Goal: Navigation & Orientation: Find specific page/section

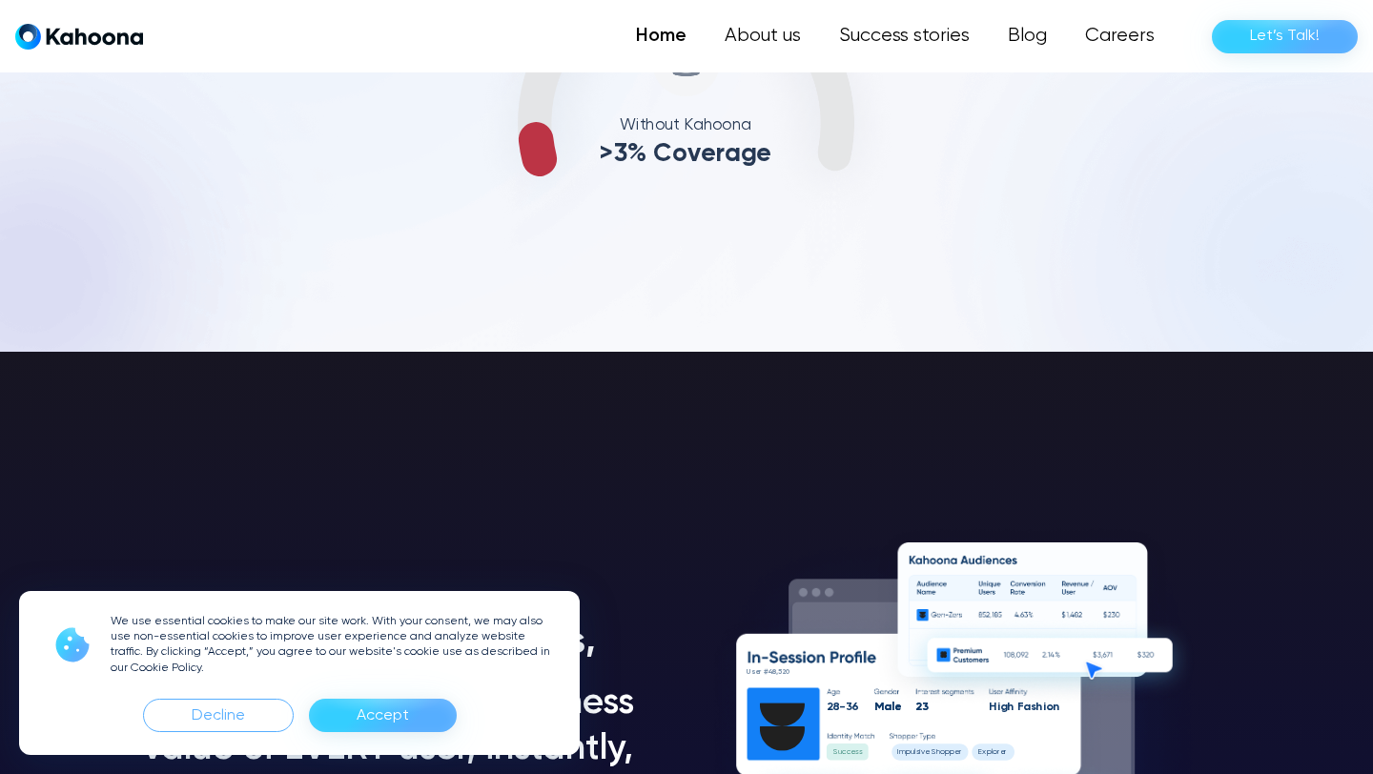
scroll to position [1128, 0]
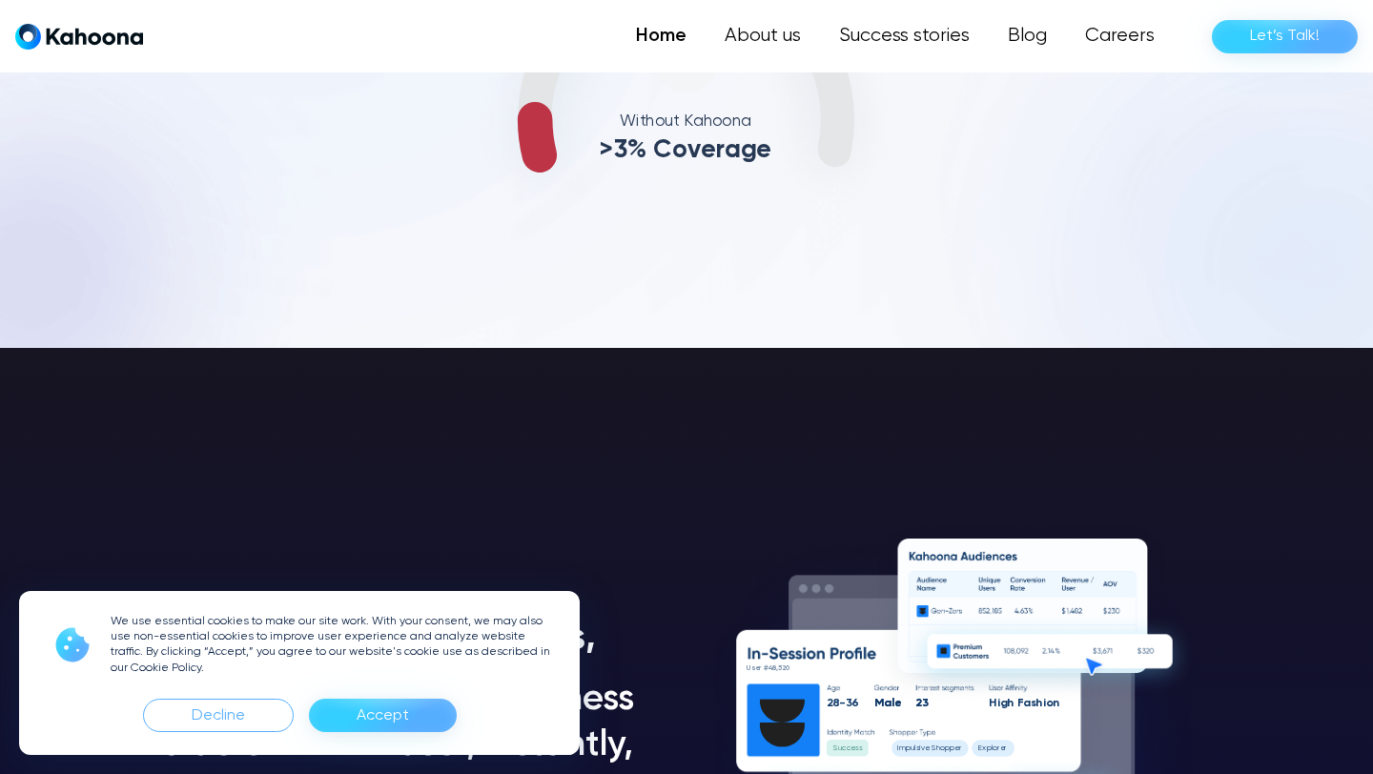
click at [361, 720] on div "Accept" at bounding box center [383, 716] width 52 height 31
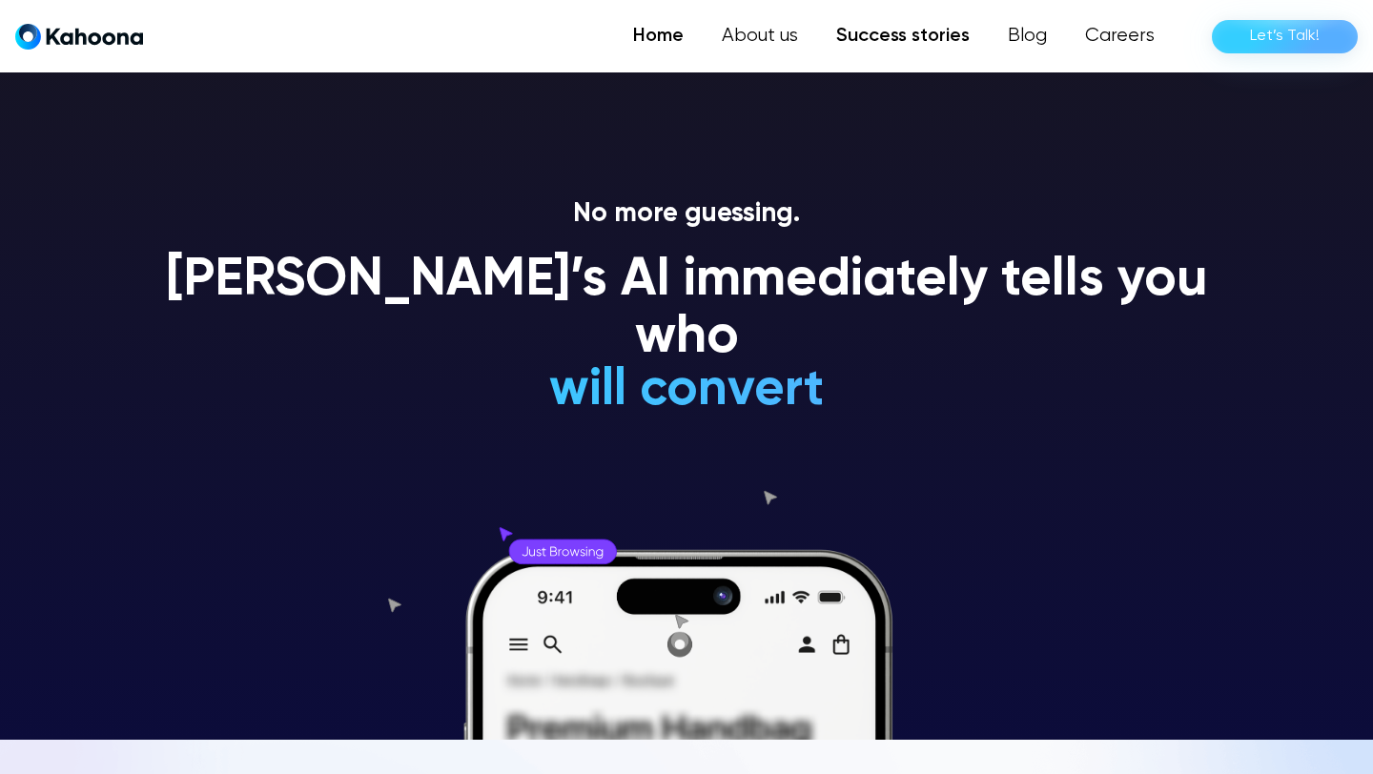
scroll to position [35, 0]
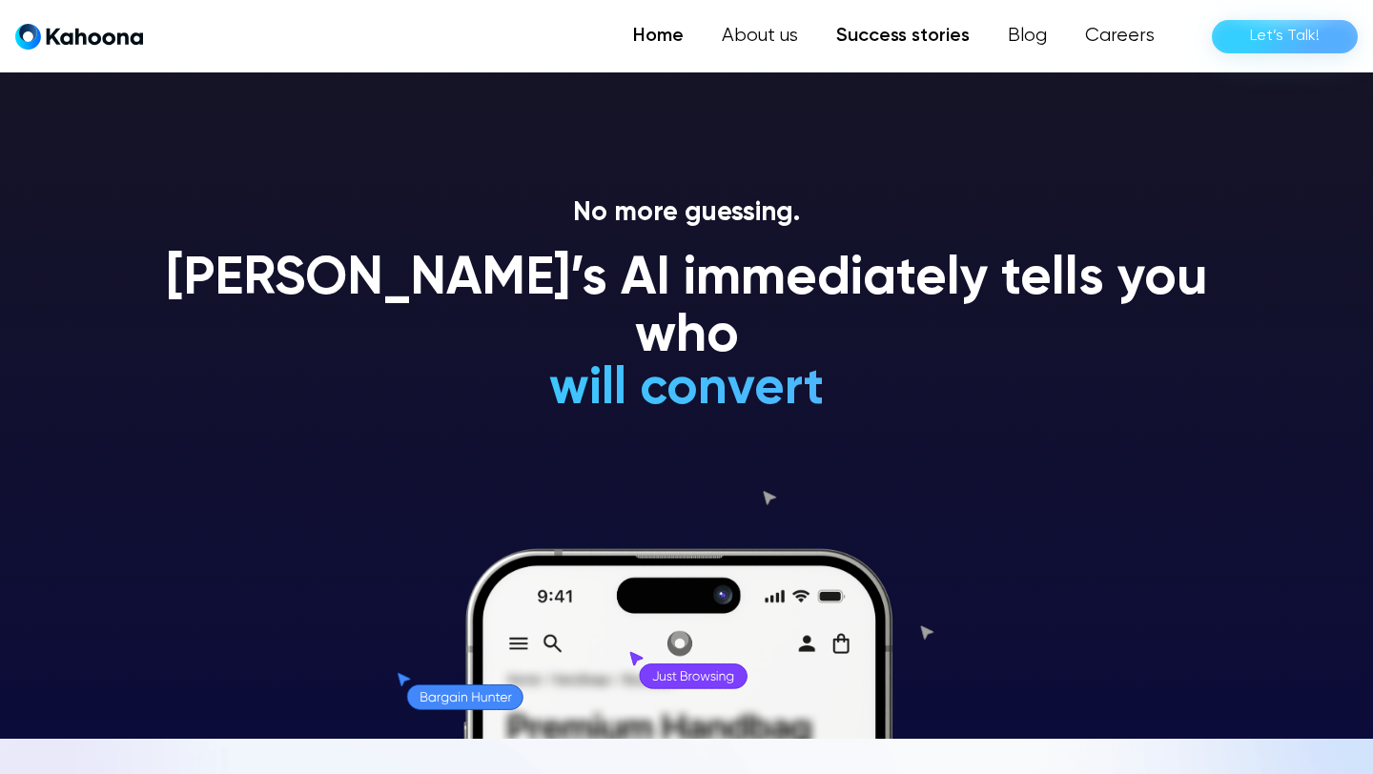
click at [883, 43] on link "Success stories" at bounding box center [903, 36] width 172 height 38
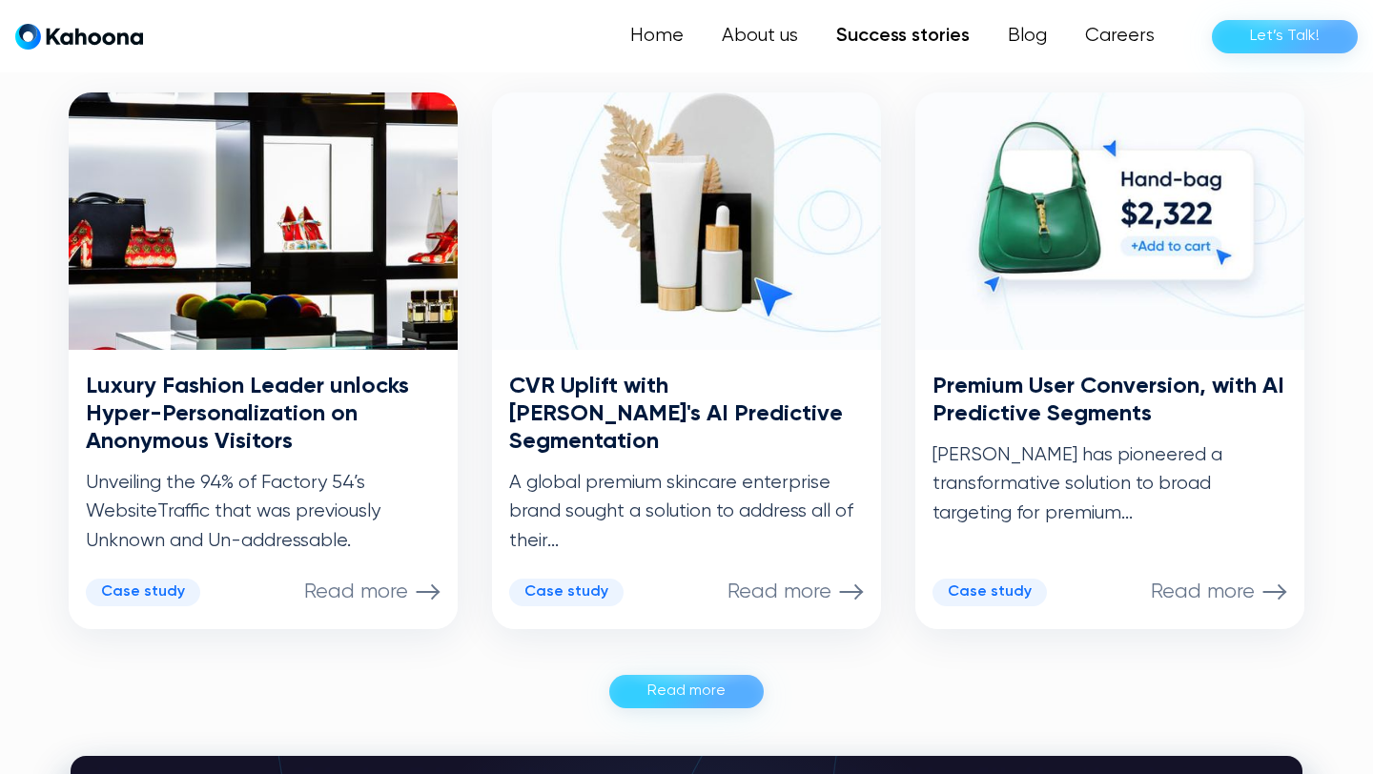
scroll to position [955, 0]
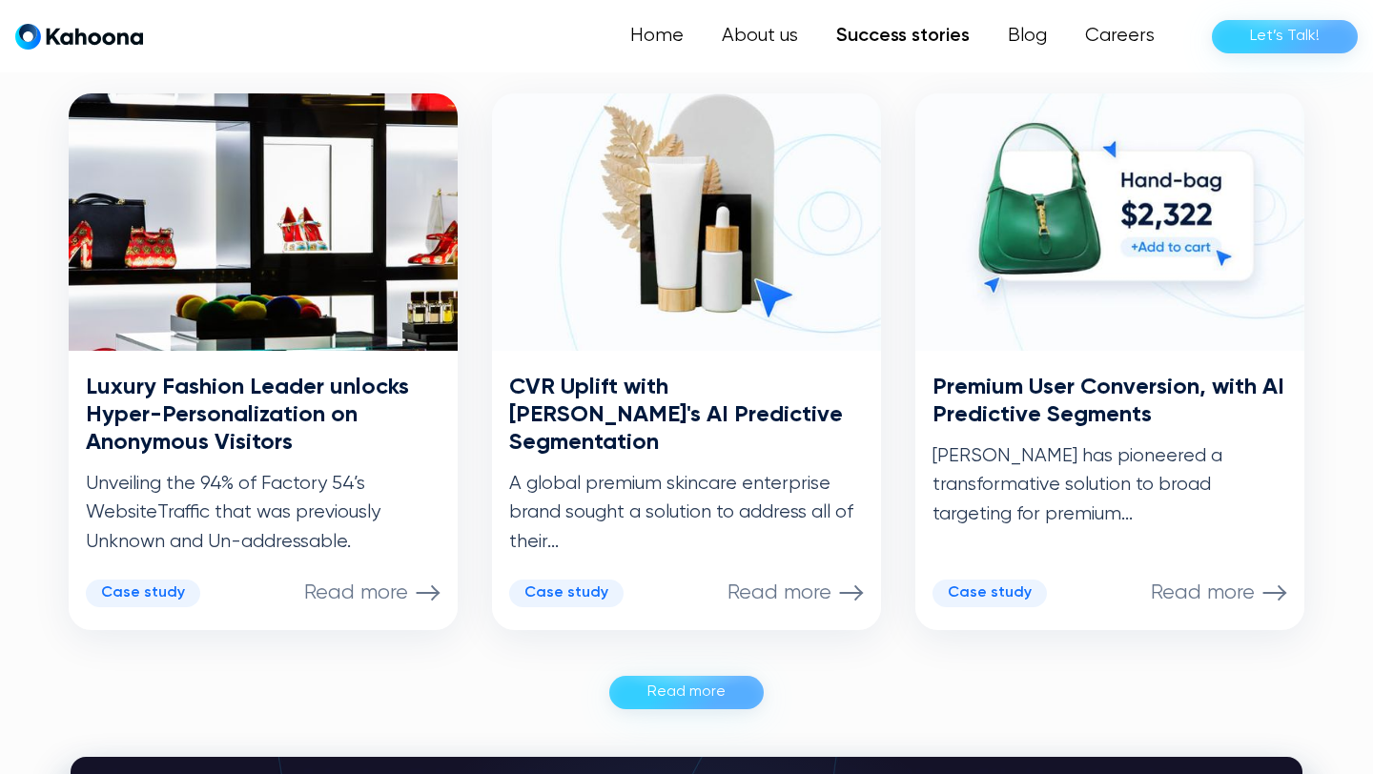
click at [699, 704] on div "Read more" at bounding box center [686, 692] width 78 height 31
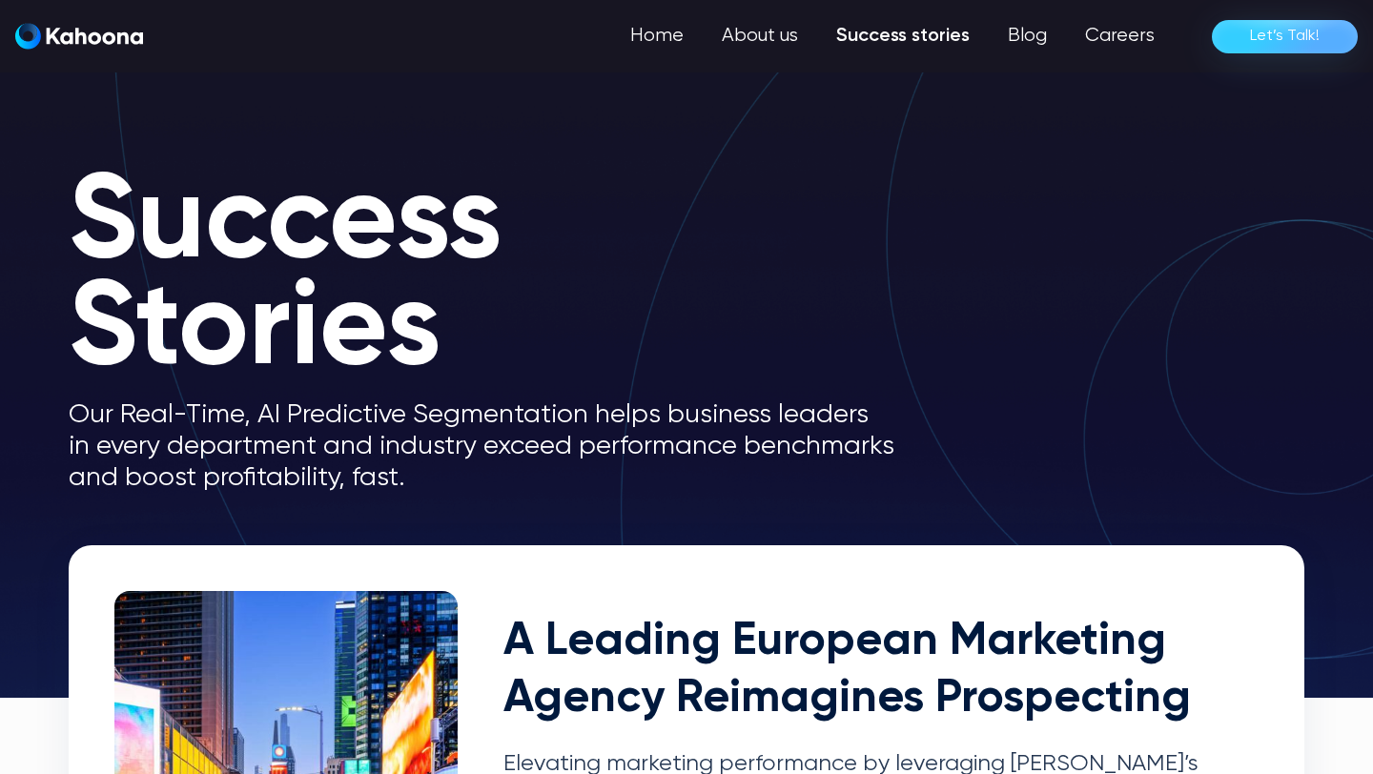
scroll to position [0, 0]
click at [651, 35] on link "Home" at bounding box center [658, 36] width 89 height 38
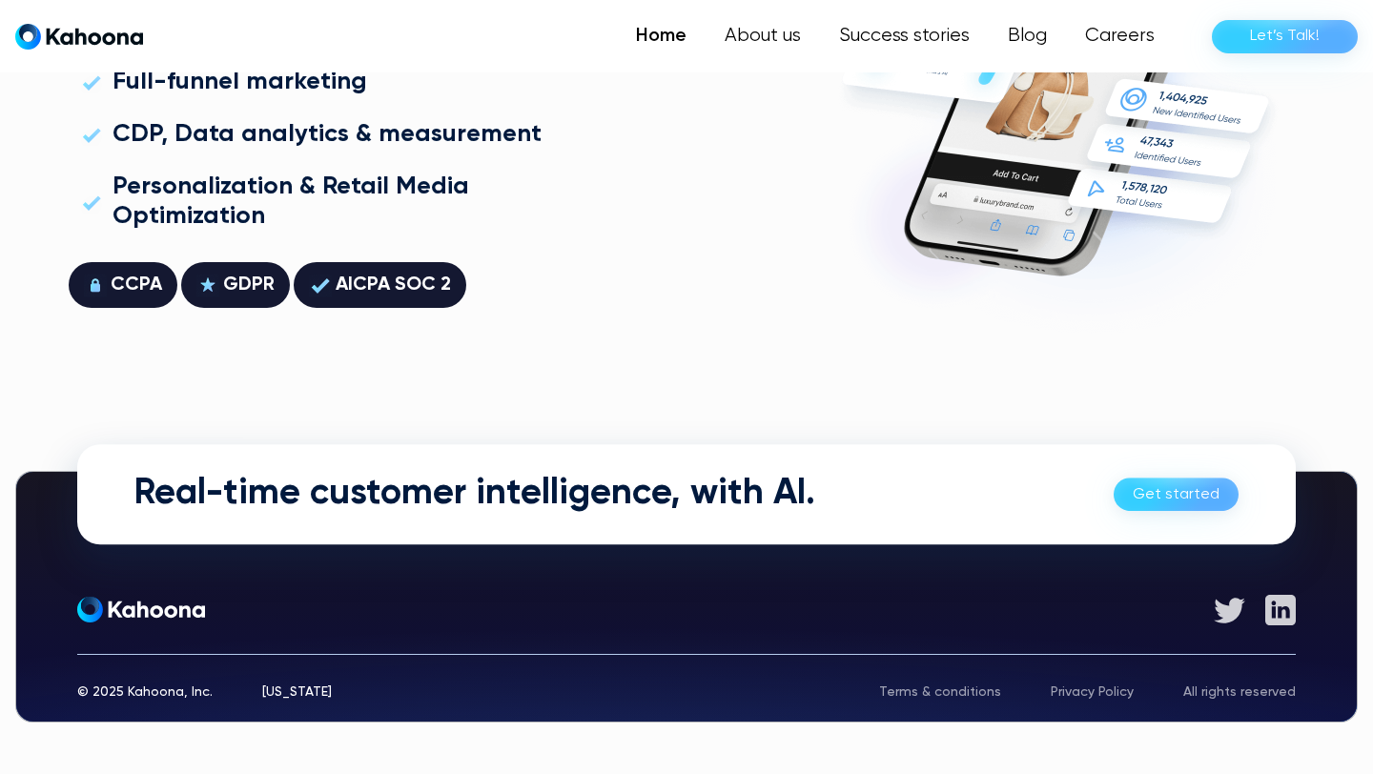
scroll to position [5429, 0]
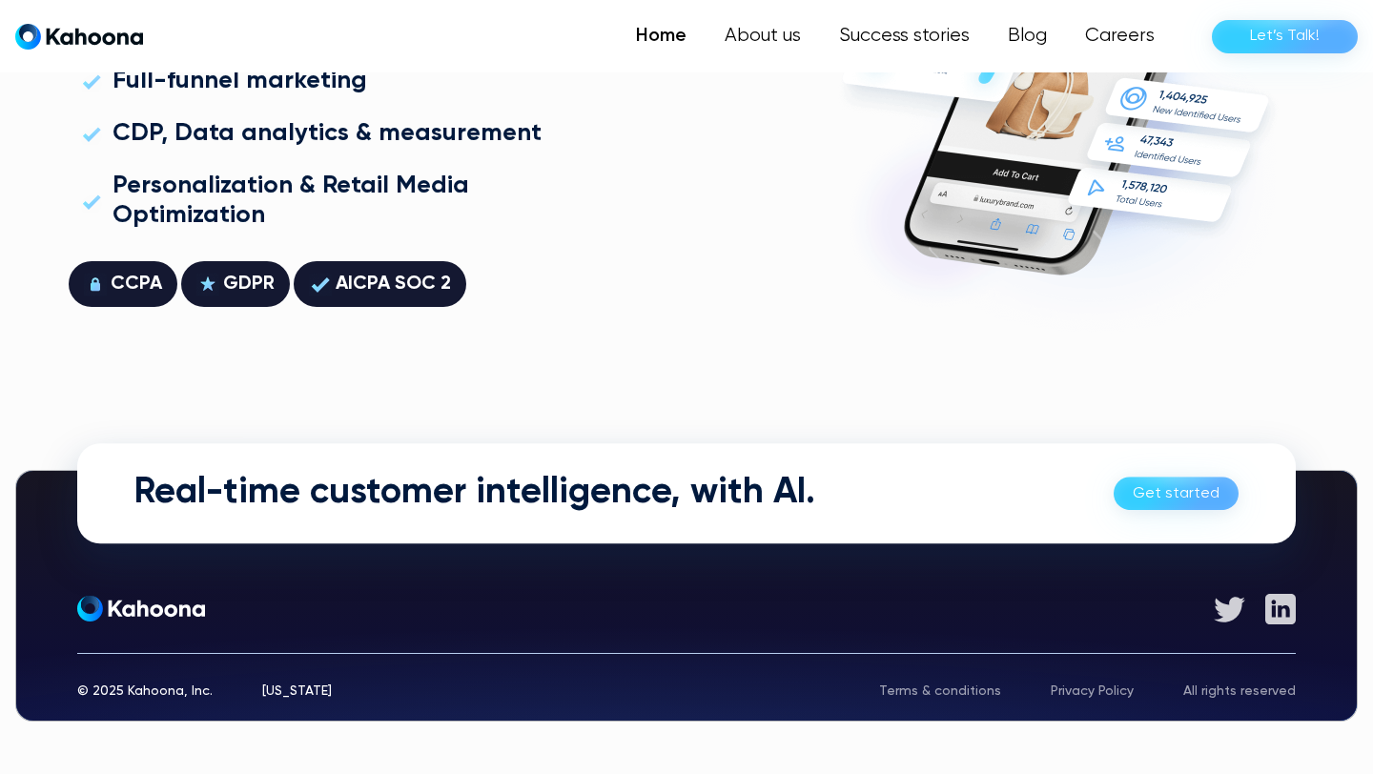
click at [1245, 26] on link "Let’s Talk!" at bounding box center [1285, 36] width 146 height 33
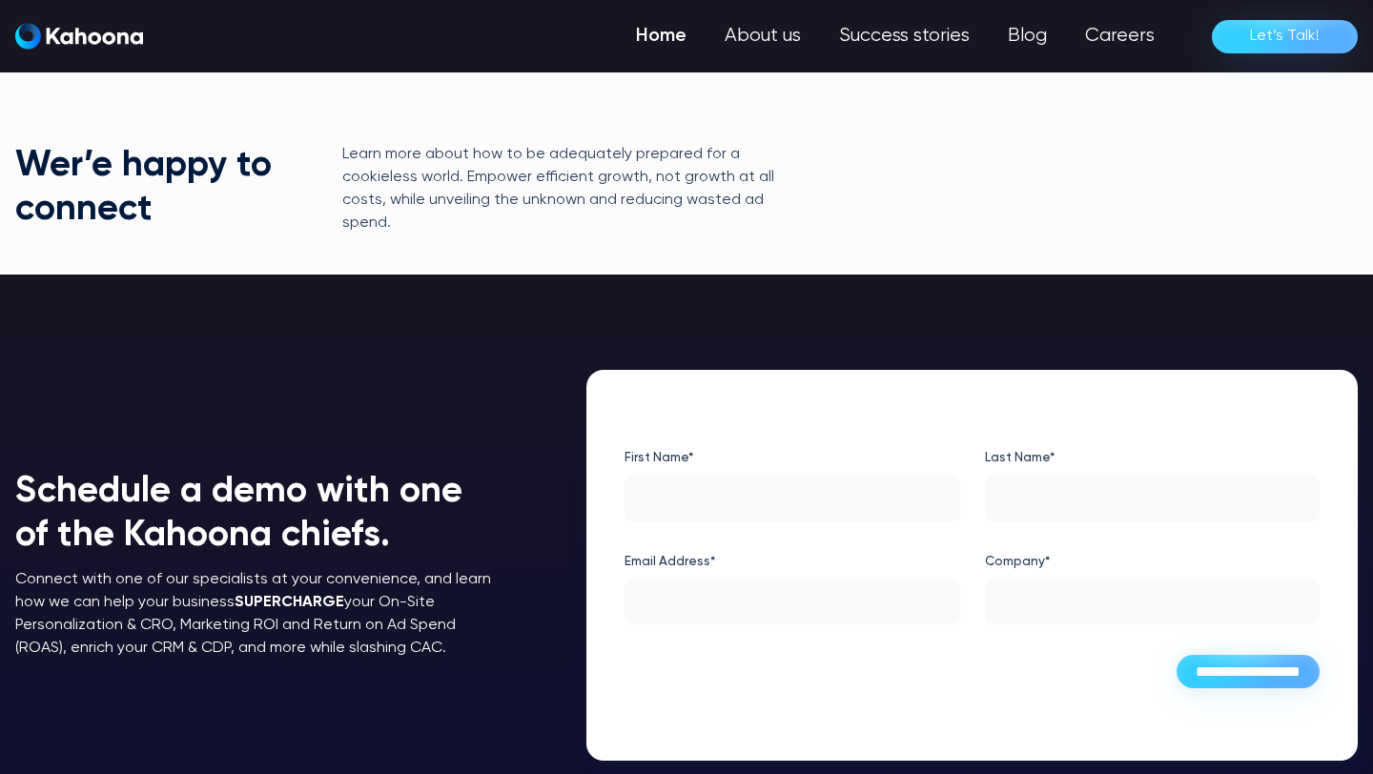
click at [626, 48] on link "Home" at bounding box center [661, 36] width 89 height 38
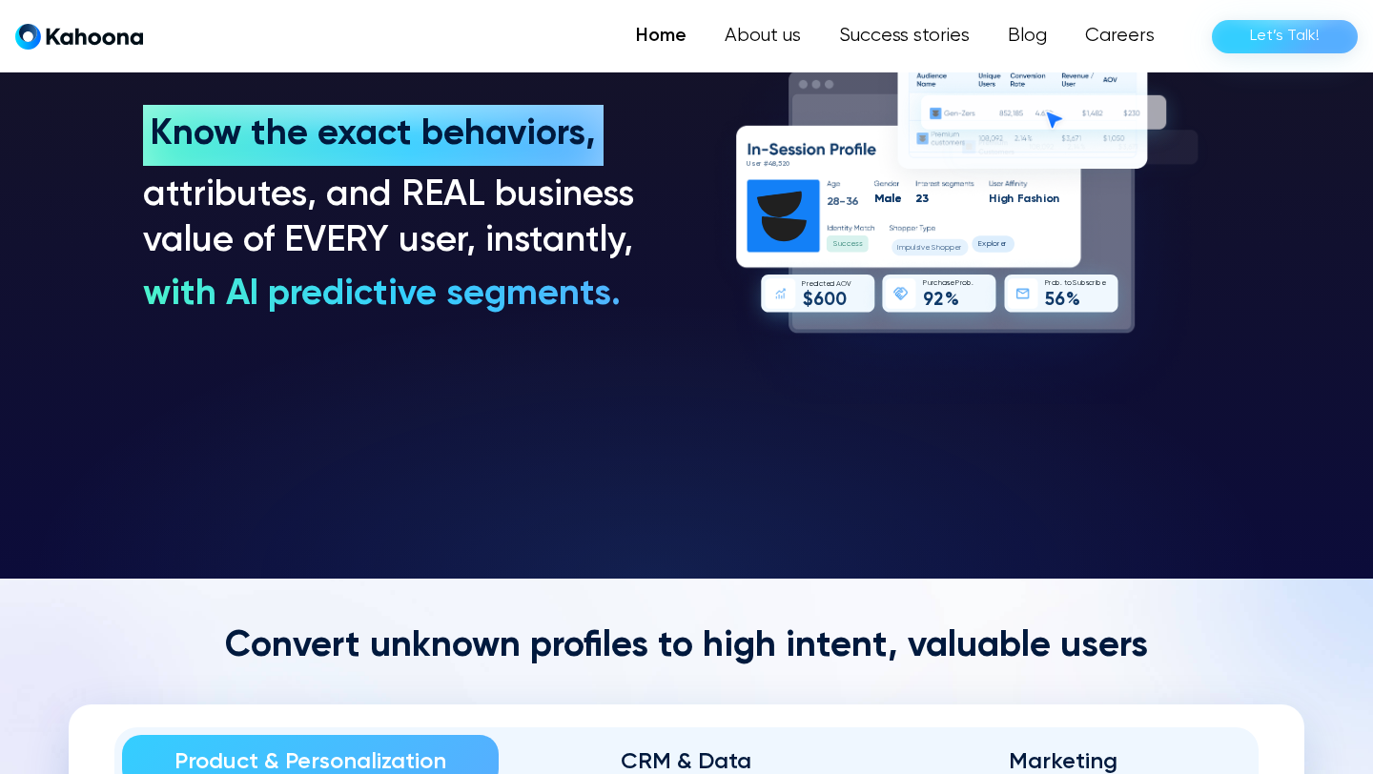
scroll to position [1632, 0]
